Goal: Find specific page/section: Find specific page/section

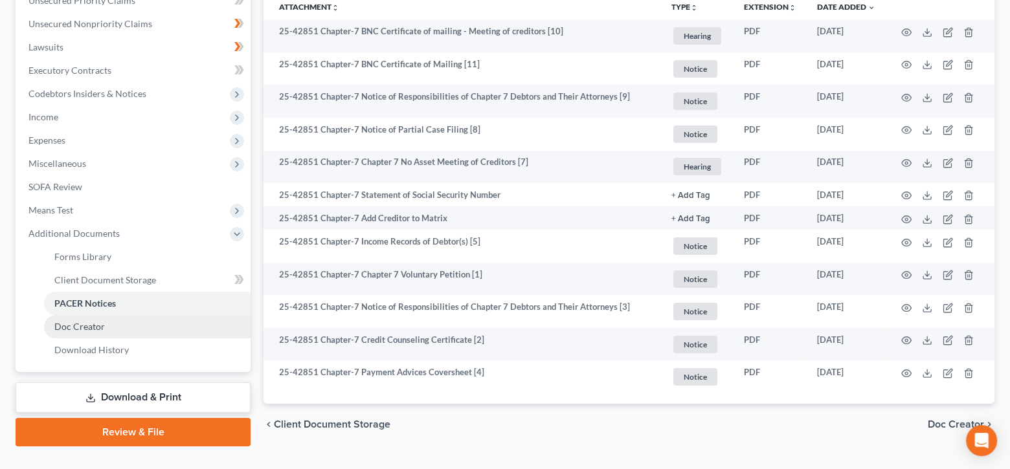
scroll to position [333, 0]
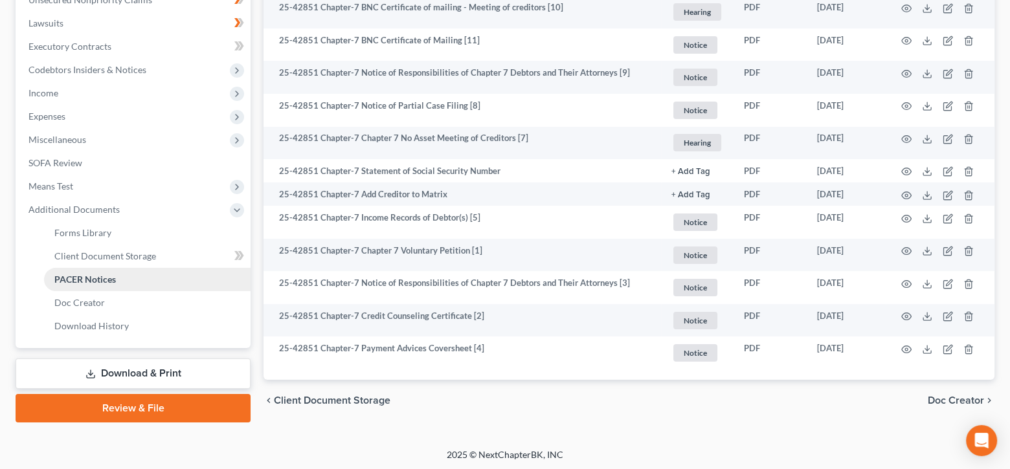
click at [102, 274] on span "PACER Notices" at bounding box center [85, 279] width 62 height 11
click at [123, 298] on link "Doc Creator" at bounding box center [147, 302] width 207 height 23
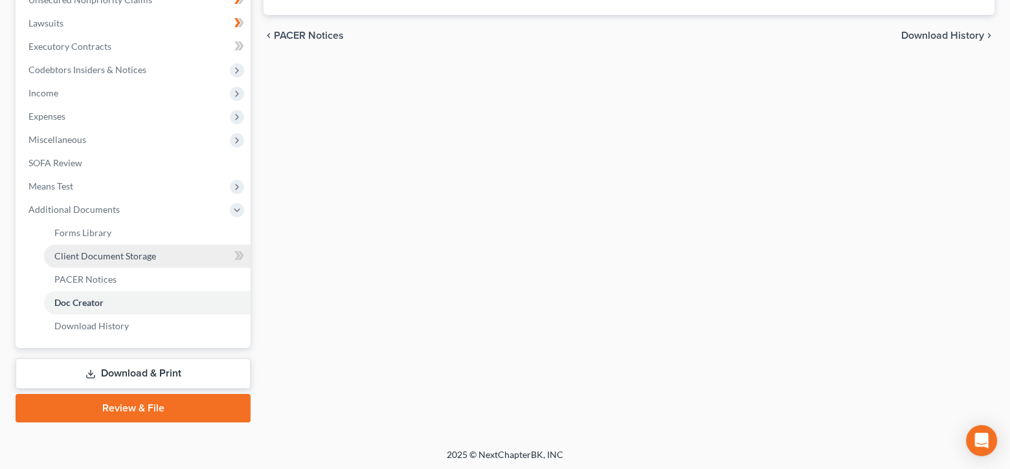
click at [65, 262] on link "Client Document Storage" at bounding box center [147, 256] width 207 height 23
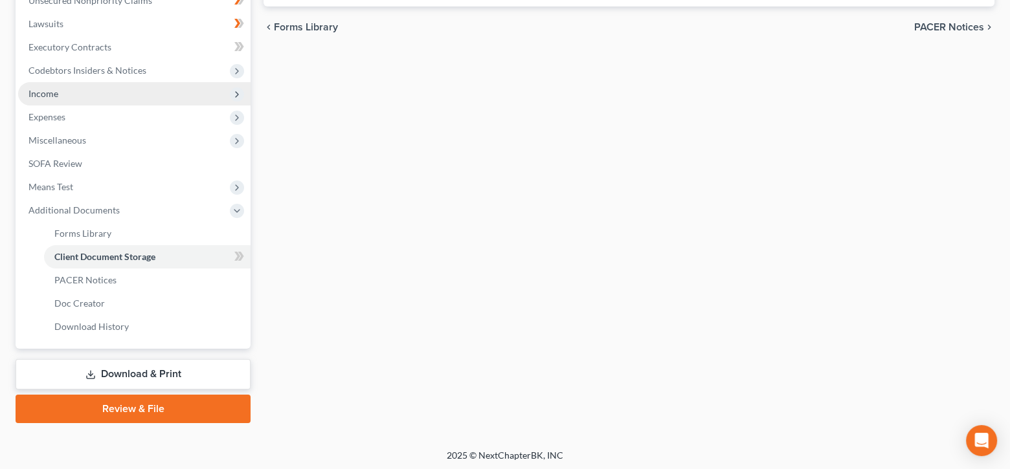
select select "6"
select select "7"
select select "1"
select select "4"
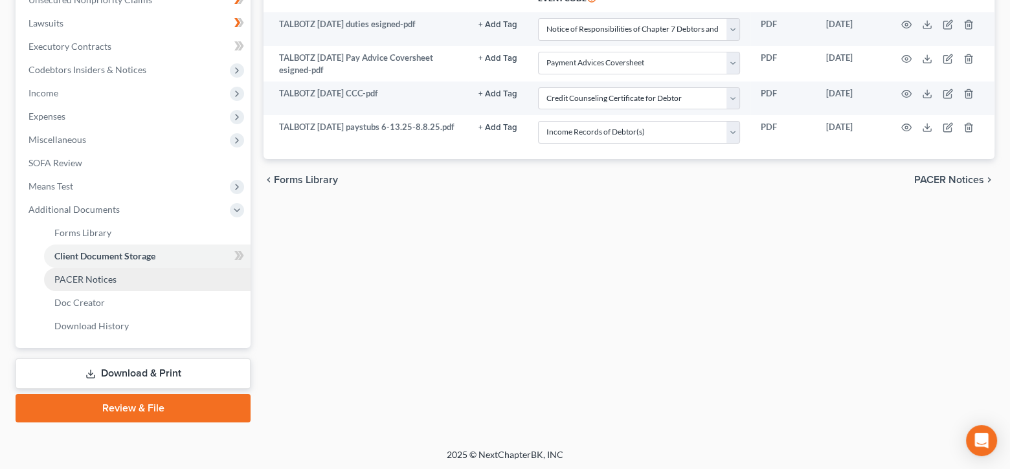
click at [82, 276] on span "PACER Notices" at bounding box center [85, 279] width 62 height 11
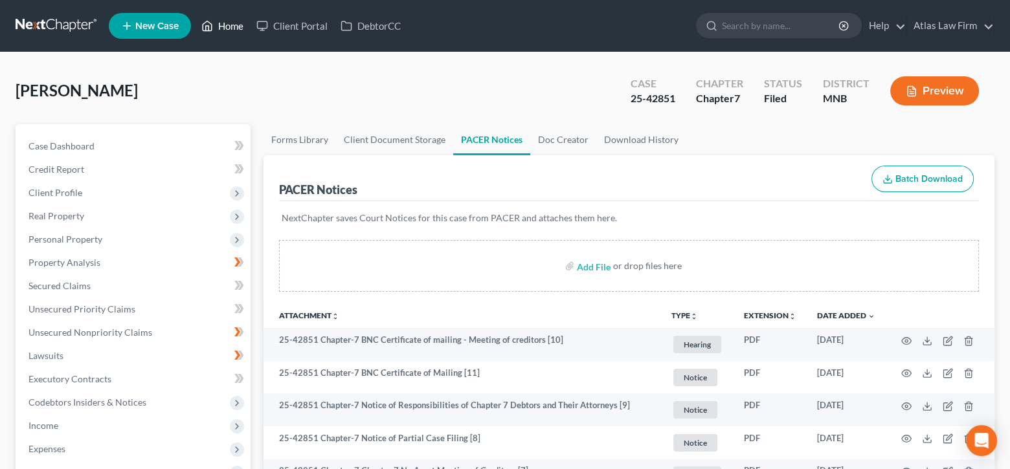
click at [225, 30] on link "Home" at bounding box center [222, 25] width 55 height 23
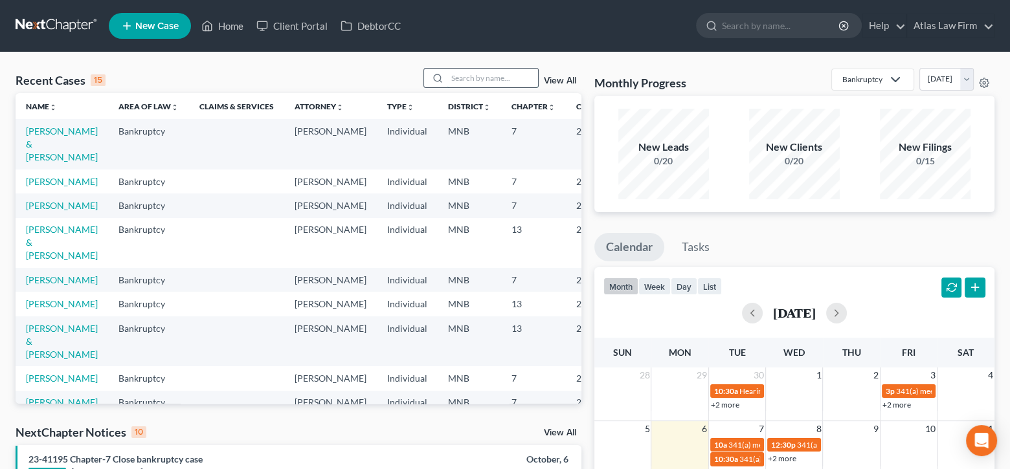
click at [505, 80] on input "search" at bounding box center [492, 78] width 91 height 19
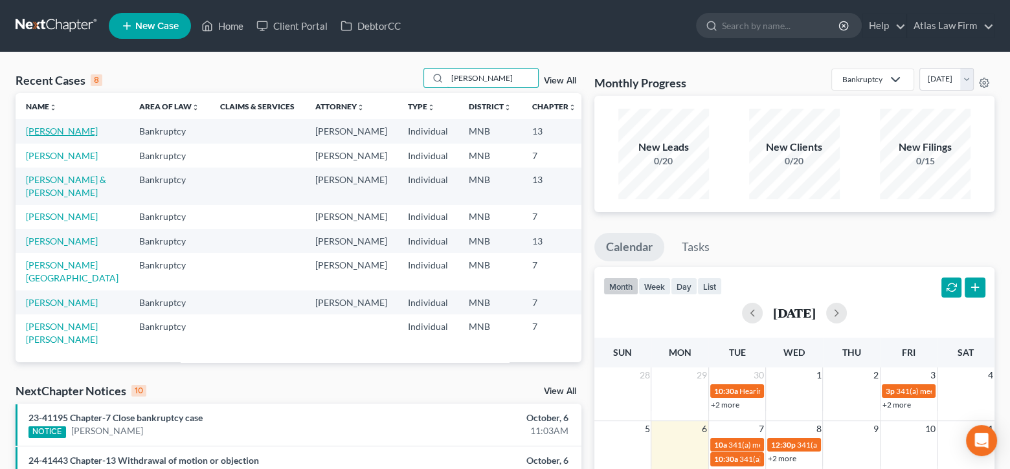
type input "[PERSON_NAME]"
click at [50, 135] on link "[PERSON_NAME]" at bounding box center [62, 131] width 72 height 11
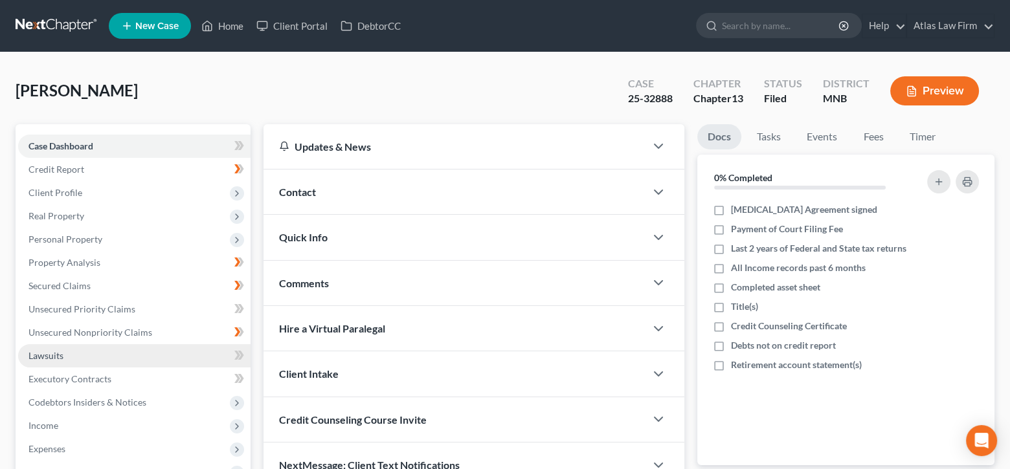
scroll to position [130, 0]
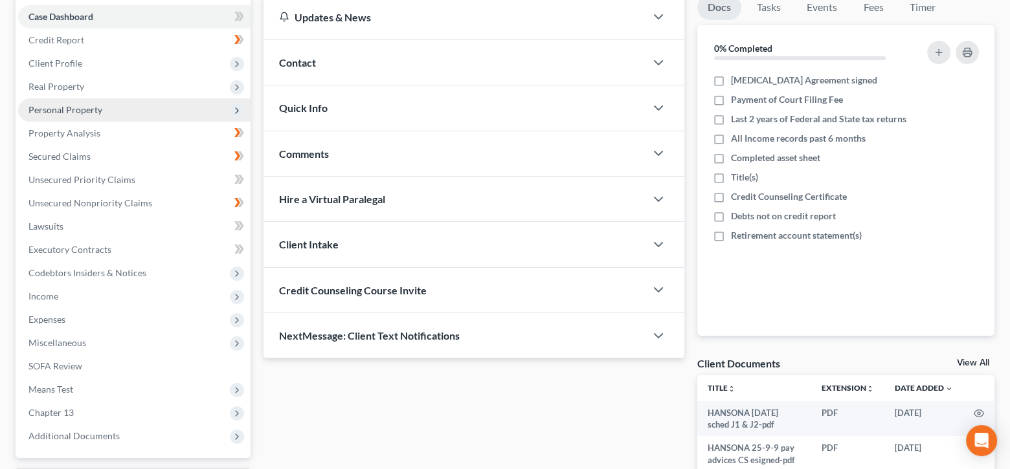
click at [78, 111] on span "Personal Property" at bounding box center [65, 109] width 74 height 11
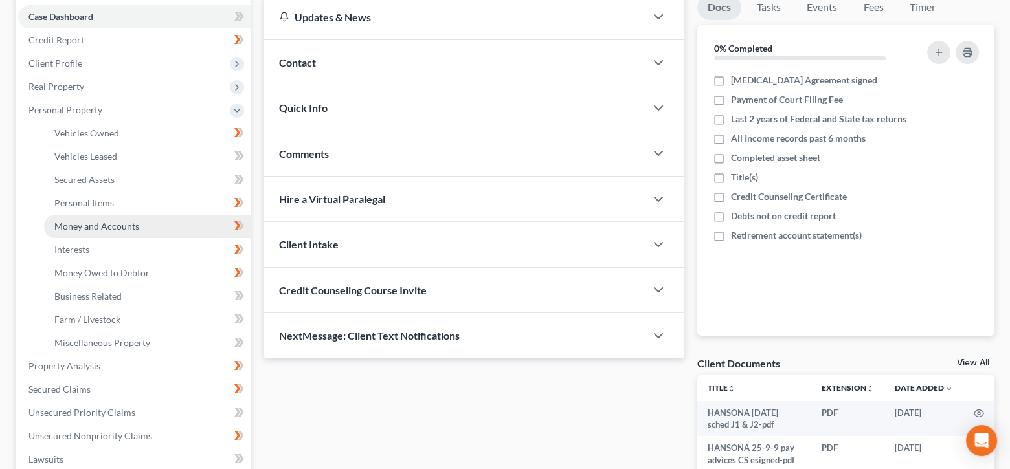
click at [126, 227] on span "Money and Accounts" at bounding box center [96, 226] width 85 height 11
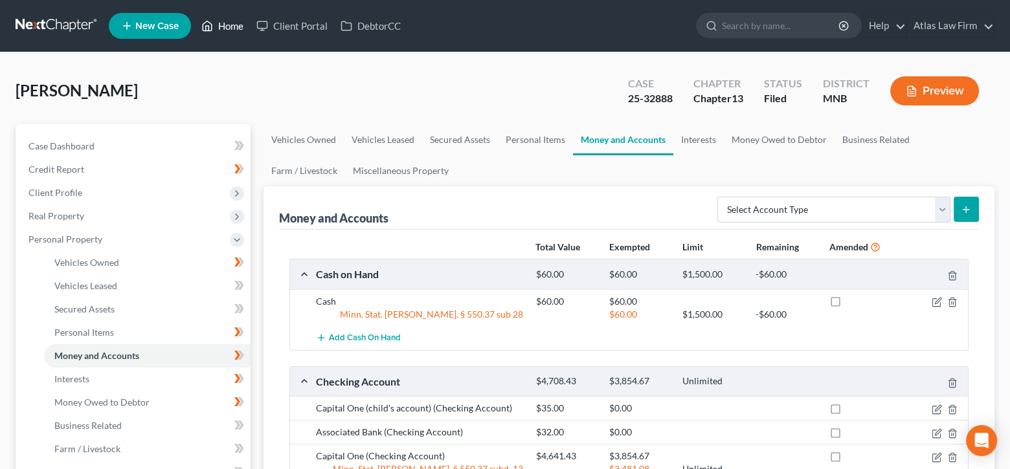
click at [219, 27] on link "Home" at bounding box center [222, 25] width 55 height 23
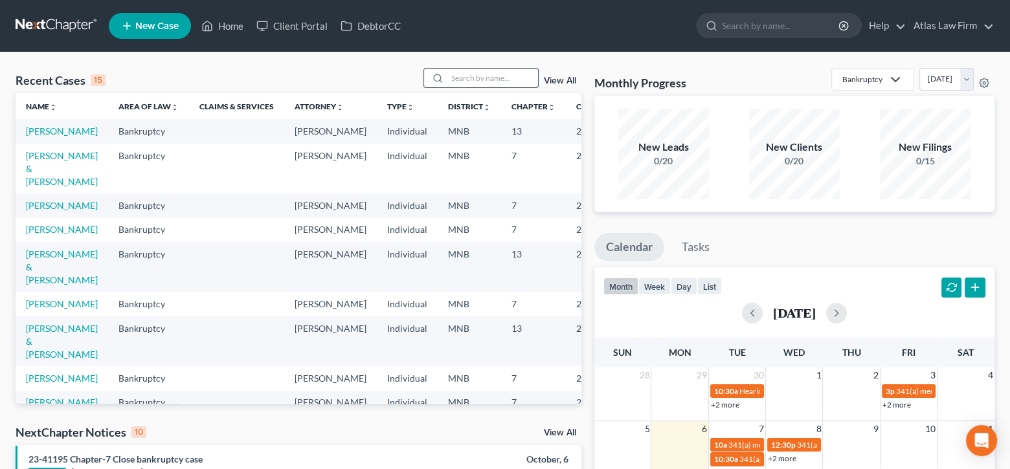
click at [494, 83] on input "search" at bounding box center [492, 78] width 91 height 19
type input "[PERSON_NAME]"
